Goal: Information Seeking & Learning: Find specific fact

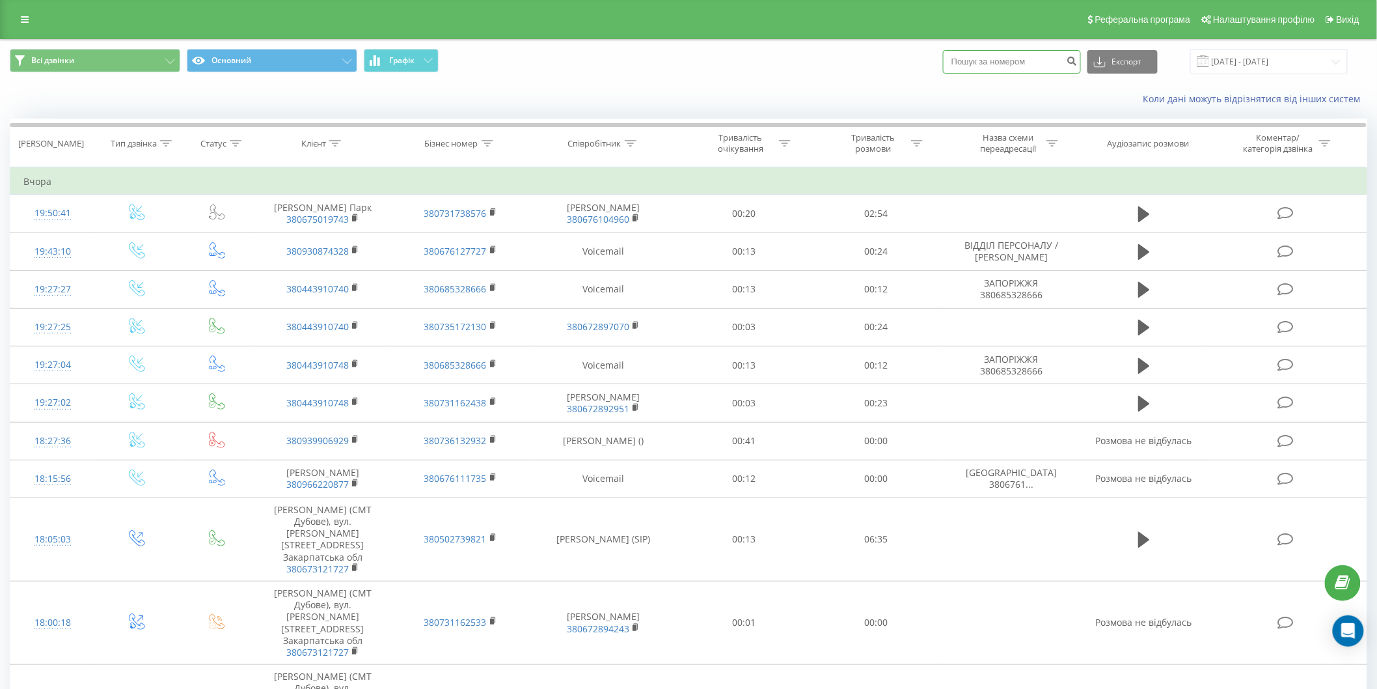
click at [1028, 64] on input at bounding box center [1012, 61] width 138 height 23
paste input "[PHONE_NUMBER]"
click at [998, 57] on input "[PHONE_NUMBER]" at bounding box center [1012, 61] width 138 height 23
type input "0666353433"
click at [1078, 63] on icon "submit" at bounding box center [1072, 59] width 11 height 8
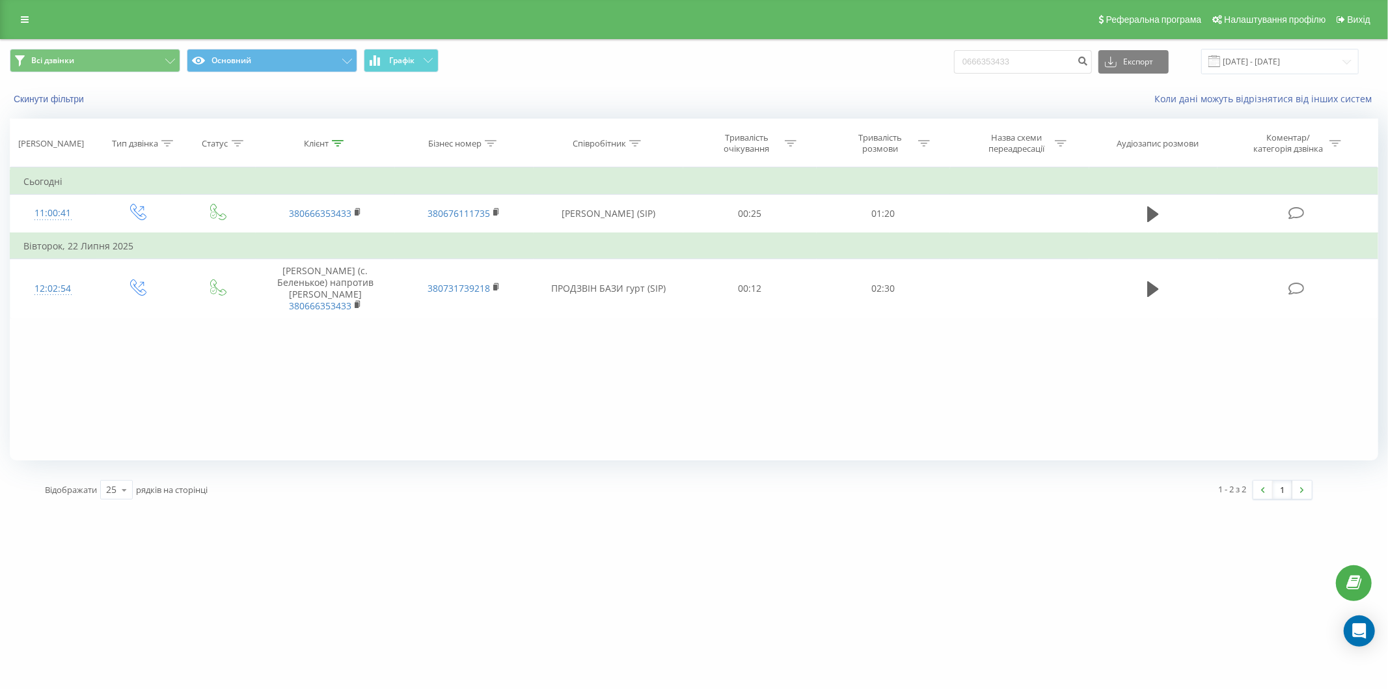
click at [853, 413] on div "Фільтрувати за умовою Дорівнює Введіть значення Скасувати OK Фільтрувати за умо…" at bounding box center [694, 313] width 1369 height 293
drag, startPoint x: 916, startPoint y: 392, endPoint x: 906, endPoint y: 373, distance: 22.1
click at [916, 392] on div "Фільтрувати за умовою Дорівнює Введіть значення Скасувати OK Фільтрувати за умо…" at bounding box center [694, 313] width 1369 height 293
click at [33, 334] on div "Фільтрувати за умовою Дорівнює Введіть значення Скасувати OK Фільтрувати за умо…" at bounding box center [694, 313] width 1369 height 293
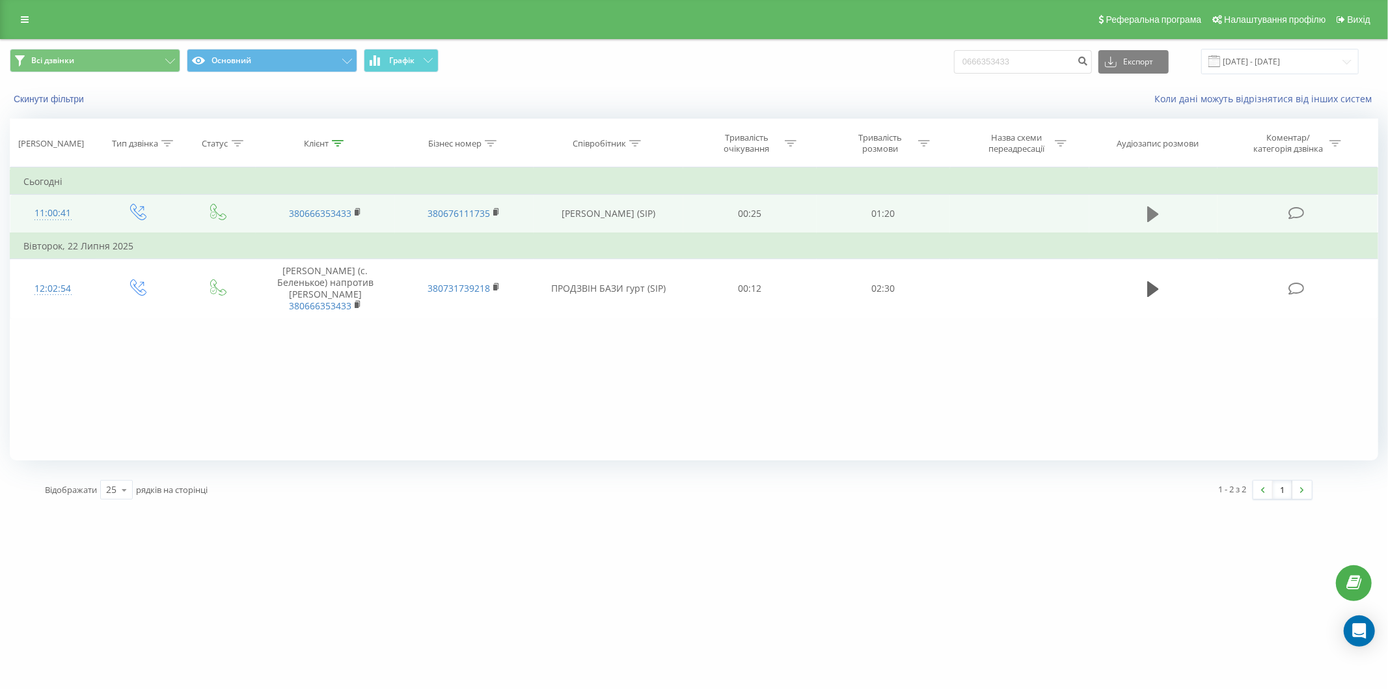
click at [1152, 215] on icon at bounding box center [1153, 214] width 12 height 16
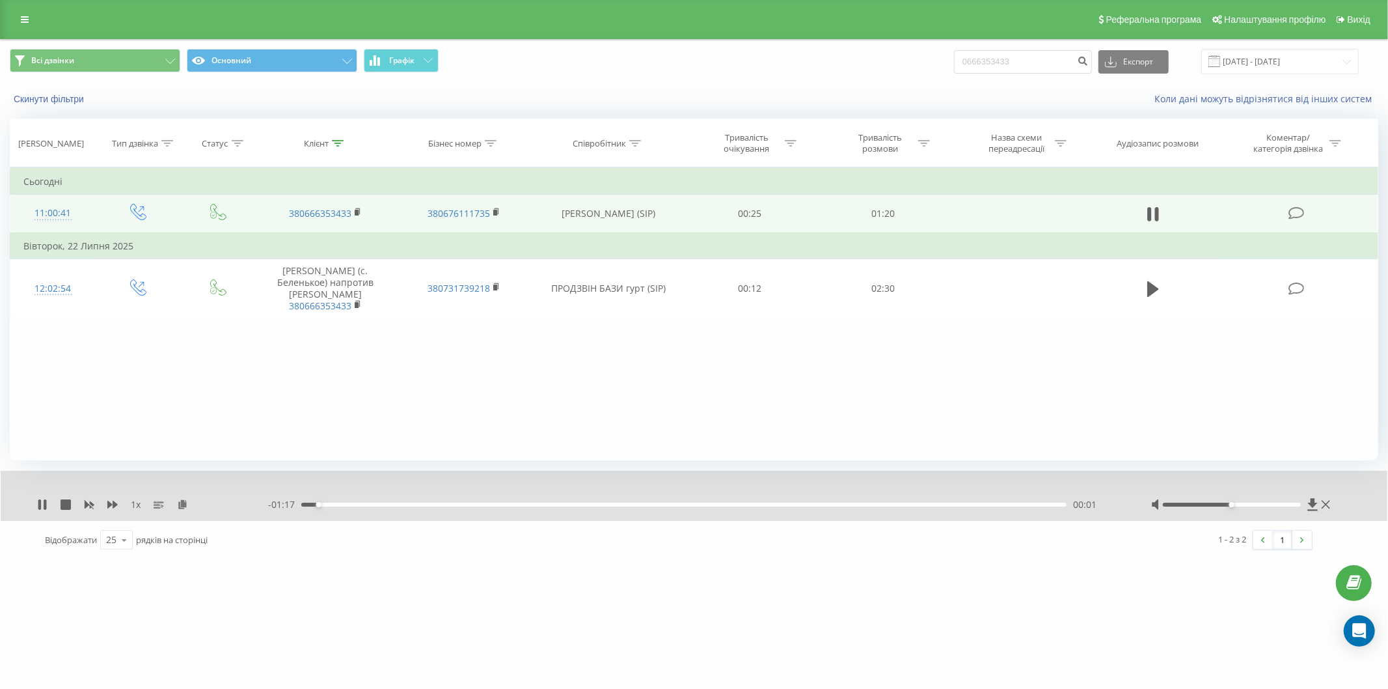
drag, startPoint x: 1227, startPoint y: 502, endPoint x: 1266, endPoint y: 508, distance: 39.5
click at [1284, 506] on div at bounding box center [1242, 504] width 182 height 13
drag, startPoint x: 1232, startPoint y: 503, endPoint x: 1306, endPoint y: 505, distance: 74.2
click at [1306, 505] on div at bounding box center [1242, 504] width 182 height 13
click at [42, 505] on icon at bounding box center [42, 504] width 10 height 10
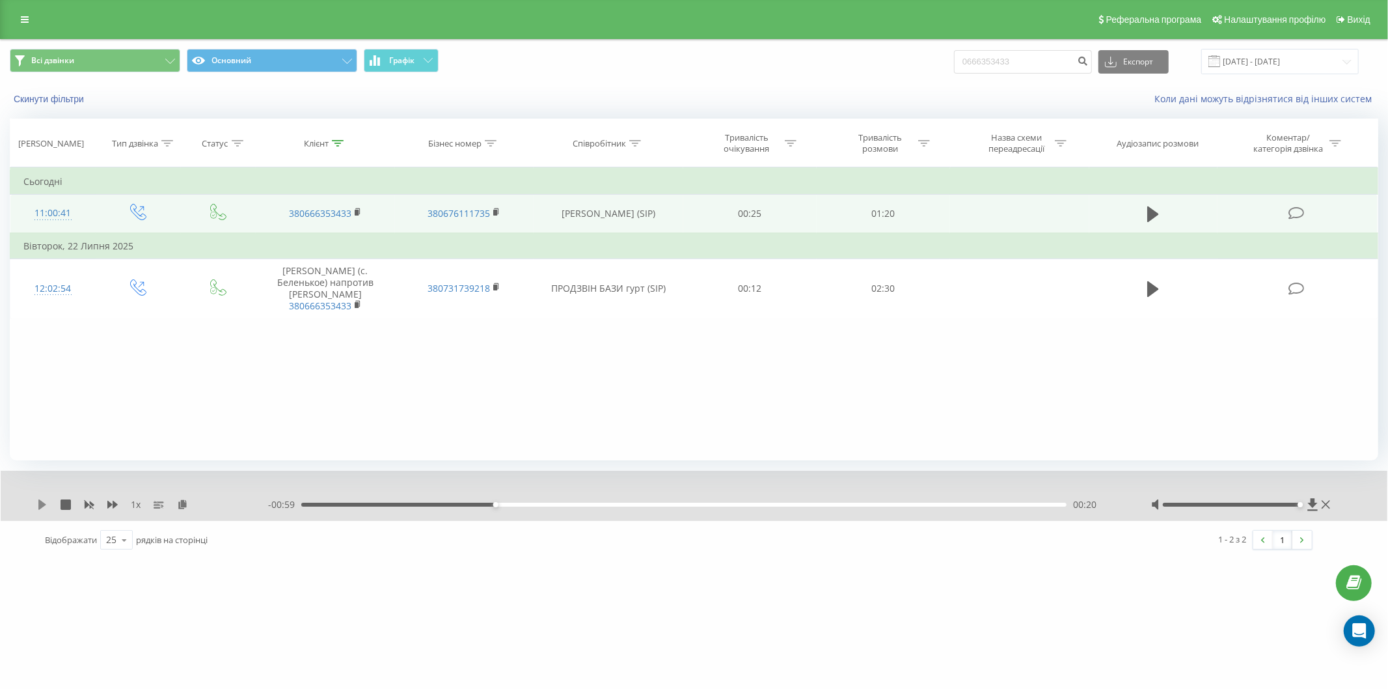
click at [40, 506] on icon at bounding box center [42, 504] width 8 height 10
click at [181, 506] on icon at bounding box center [182, 503] width 11 height 9
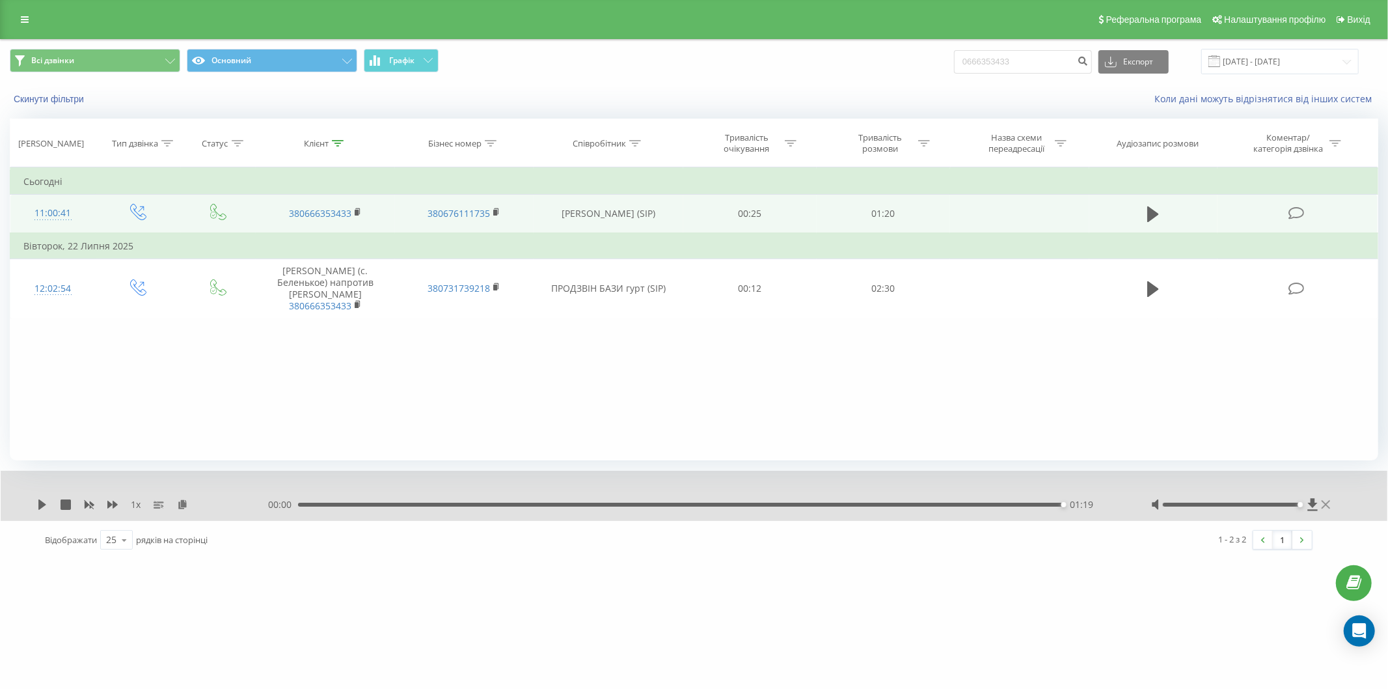
click at [1326, 502] on icon at bounding box center [1326, 504] width 8 height 10
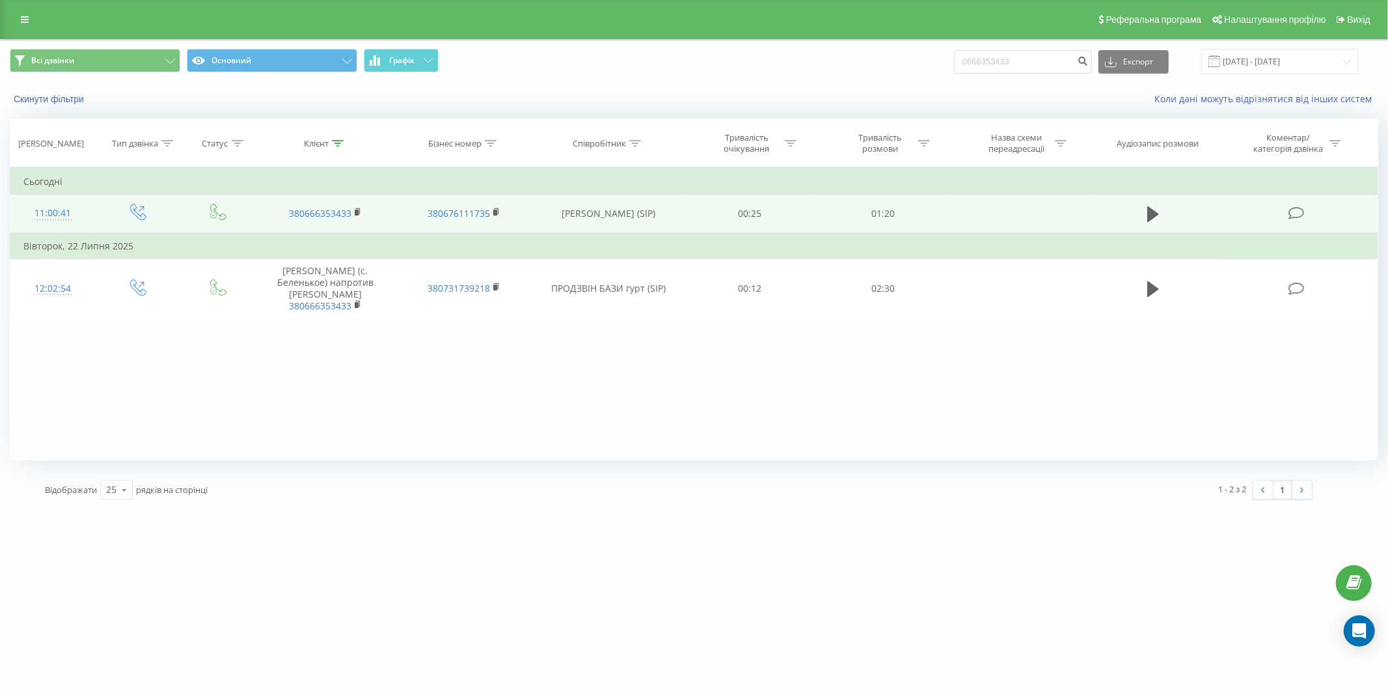
click at [44, 355] on div "Фільтрувати за умовою Дорівнює Введіть значення Скасувати OK Фільтрувати за умо…" at bounding box center [694, 313] width 1369 height 293
click at [80, 563] on div "vseprodveri.com 0666353433 Проекти vseprodveri.com Дашборд Центр звернень Журна…" at bounding box center [694, 344] width 1388 height 689
